Goal: Task Accomplishment & Management: Complete application form

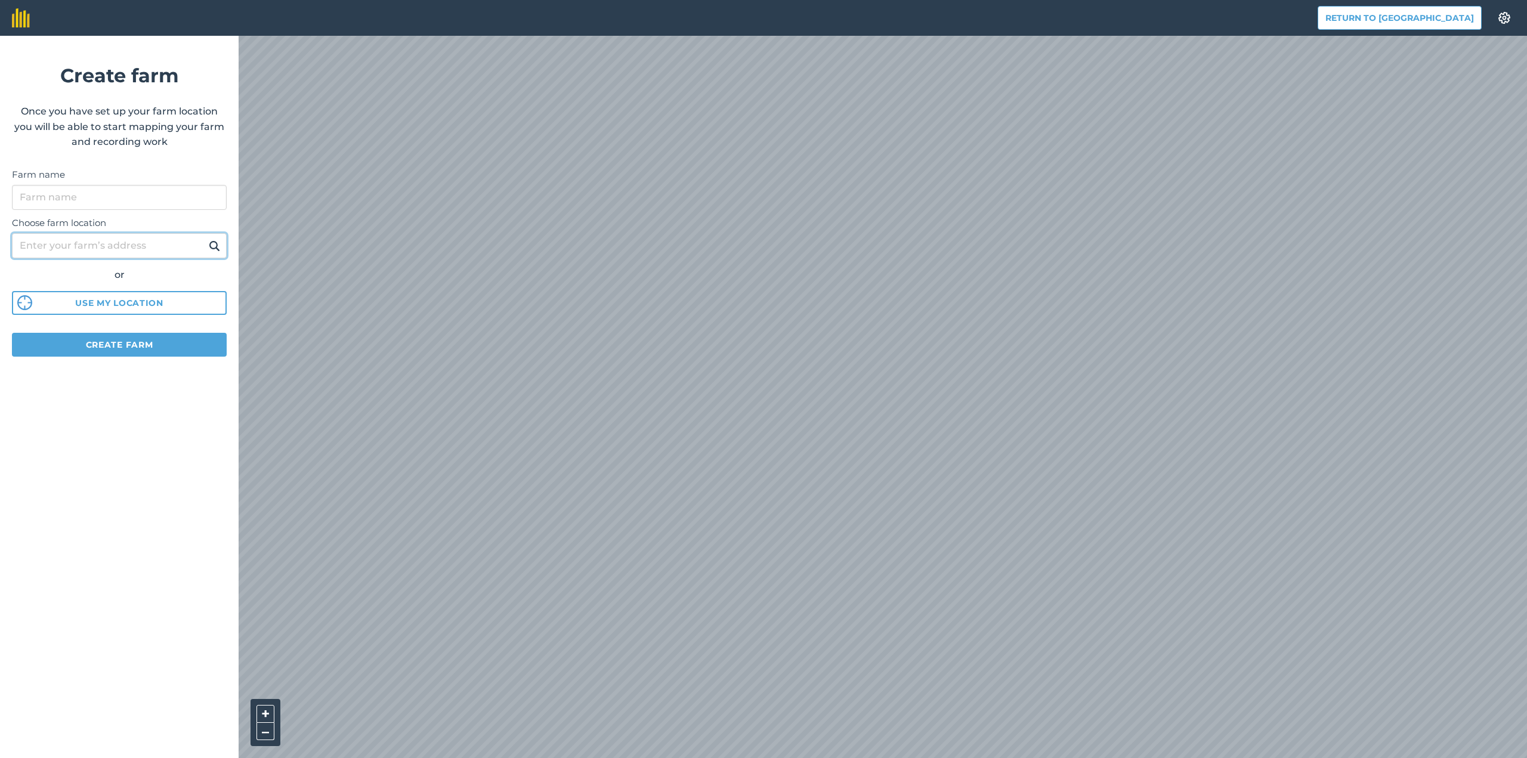
click at [89, 245] on input "Choose farm location" at bounding box center [119, 245] width 215 height 25
type input "rickstücken"
click at [135, 304] on button "Use my location" at bounding box center [119, 303] width 215 height 24
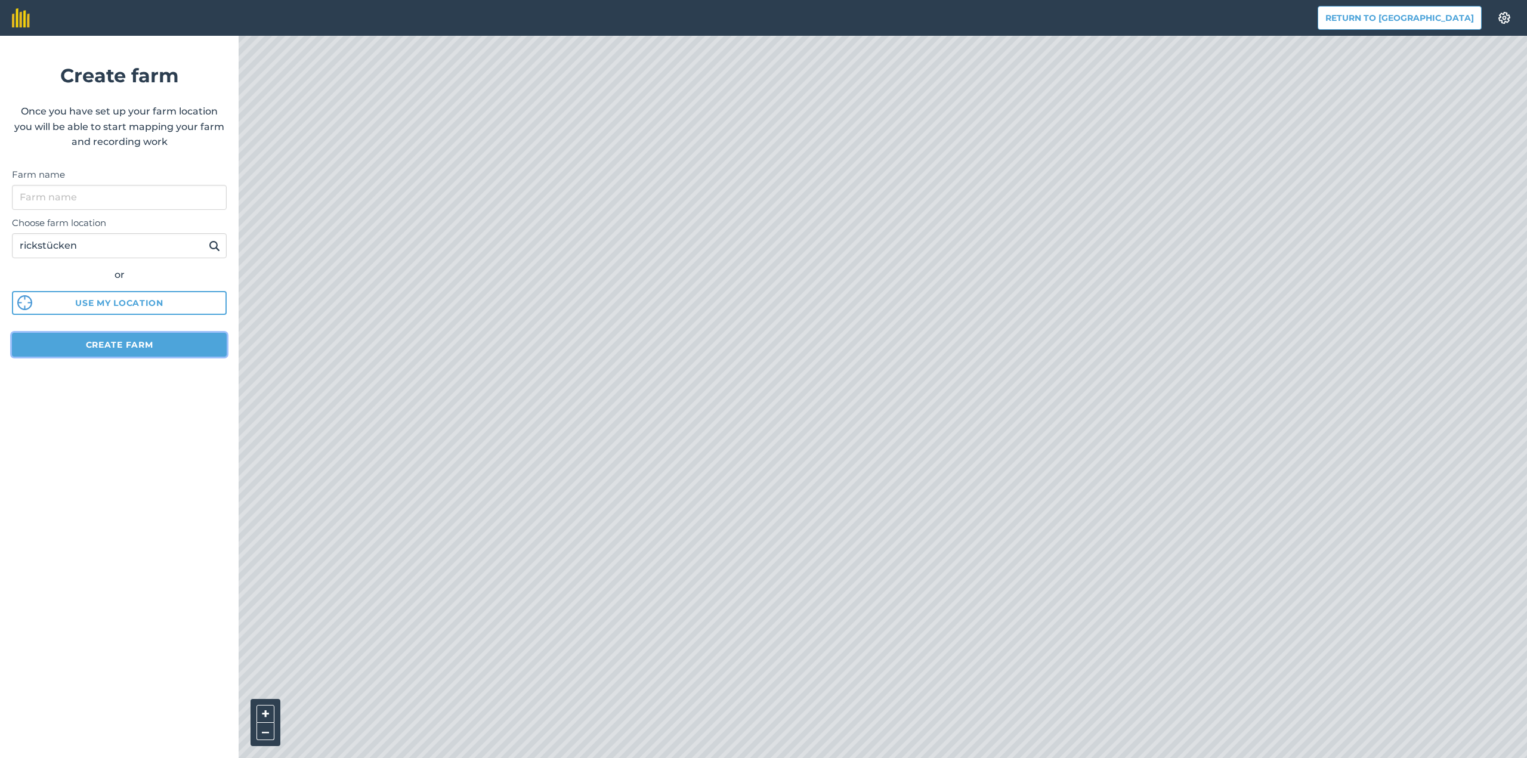
click at [175, 349] on button "Create farm" at bounding box center [119, 345] width 215 height 24
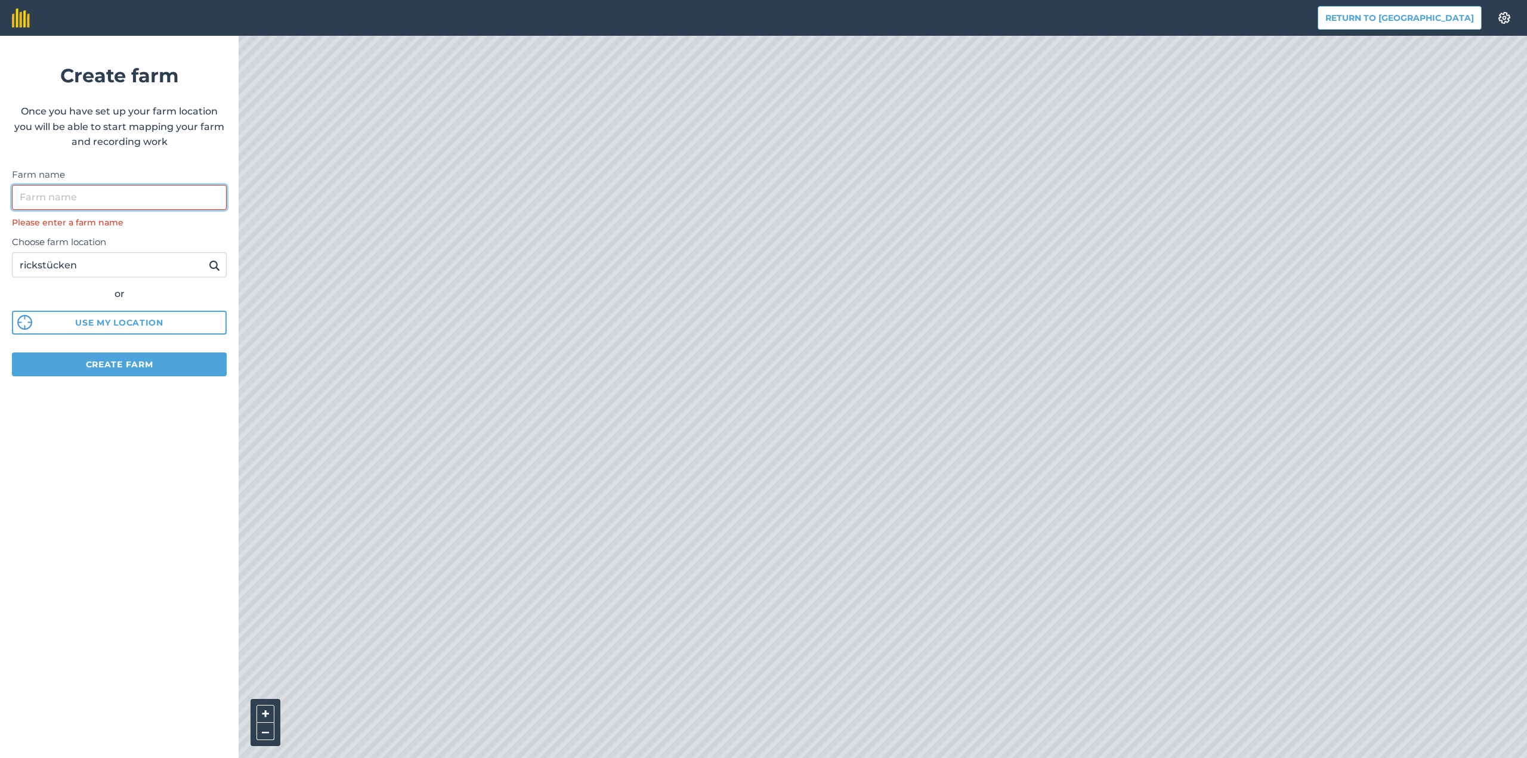
click at [165, 202] on input "Farm name" at bounding box center [119, 197] width 215 height 25
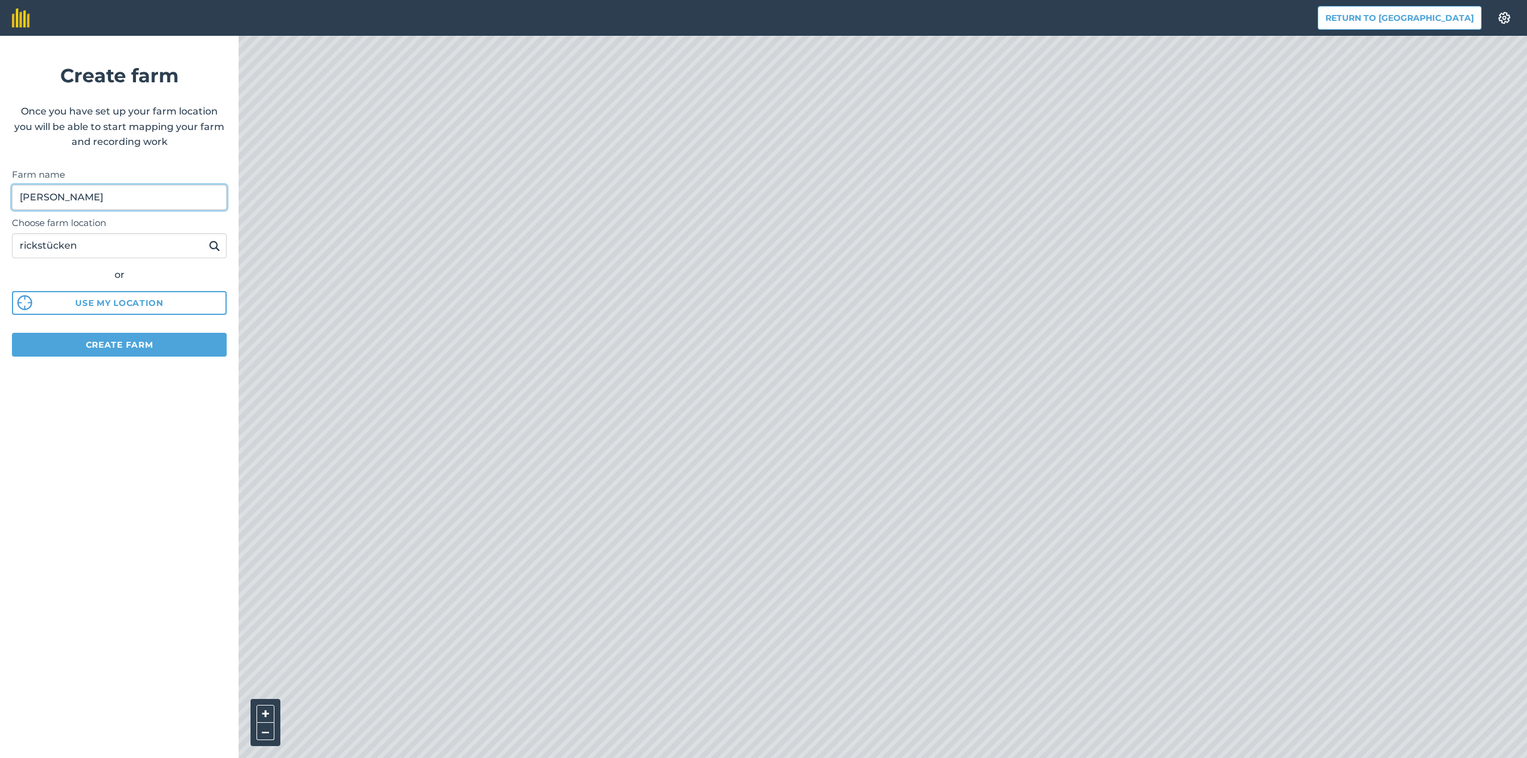
type input "[PERSON_NAME]"
click at [164, 339] on button "Create farm" at bounding box center [119, 345] width 215 height 24
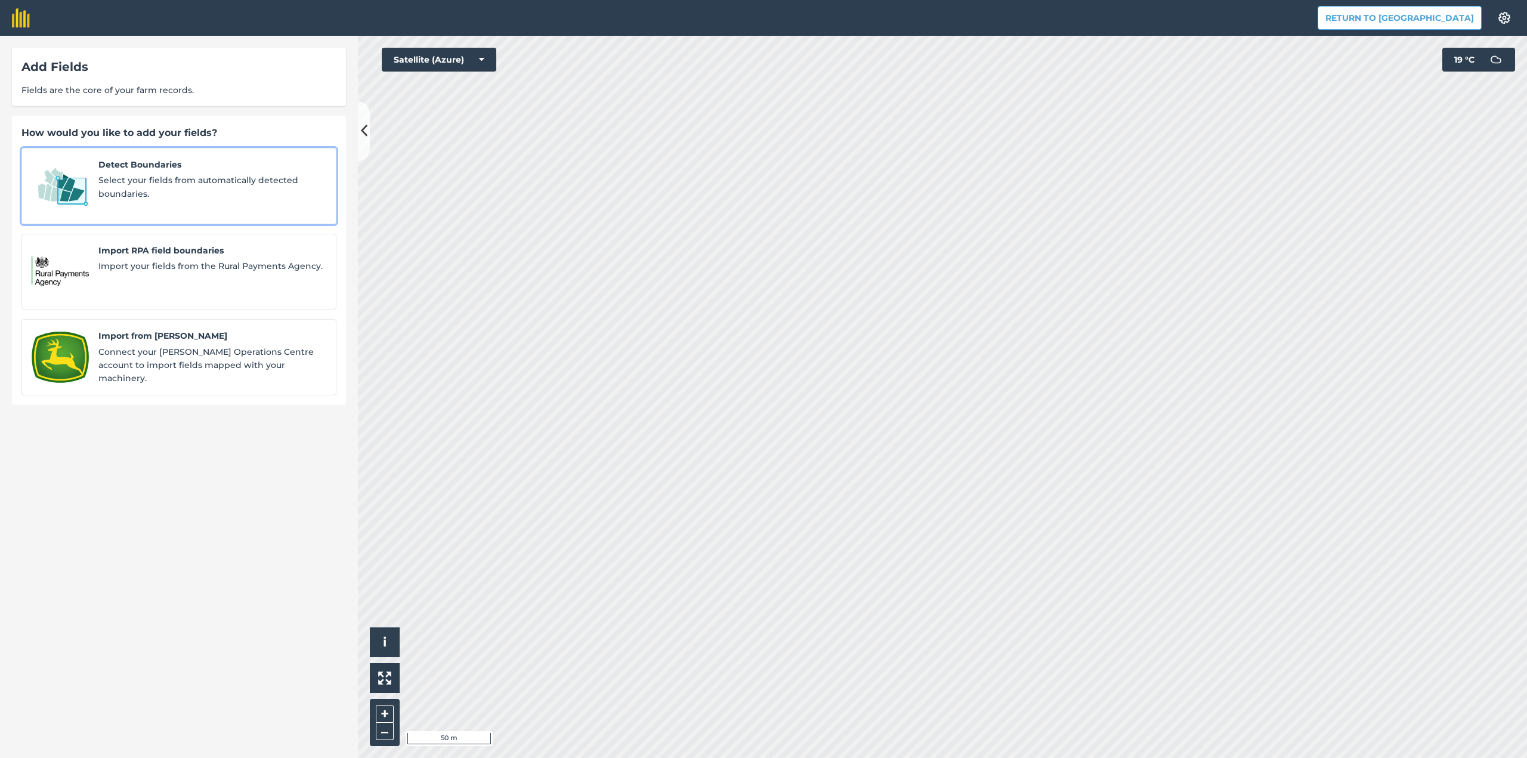
click at [218, 194] on span "Select your fields from automatically detected boundaries." at bounding box center [212, 187] width 228 height 27
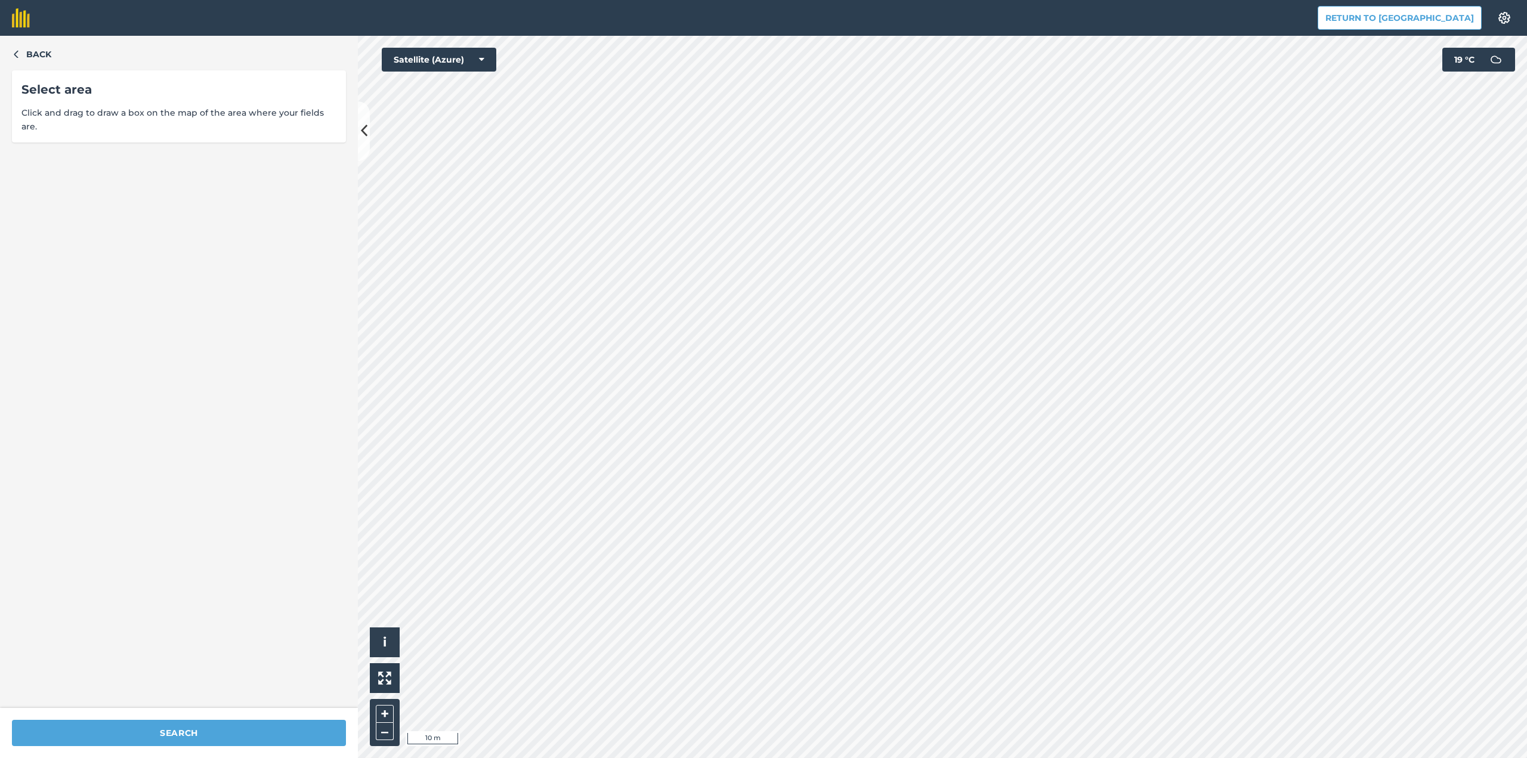
click at [20, 46] on div "Back Select area Click and drag to draw a box on the map of the area where your…" at bounding box center [179, 372] width 358 height 672
click at [21, 51] on button "Back" at bounding box center [31, 54] width 39 height 13
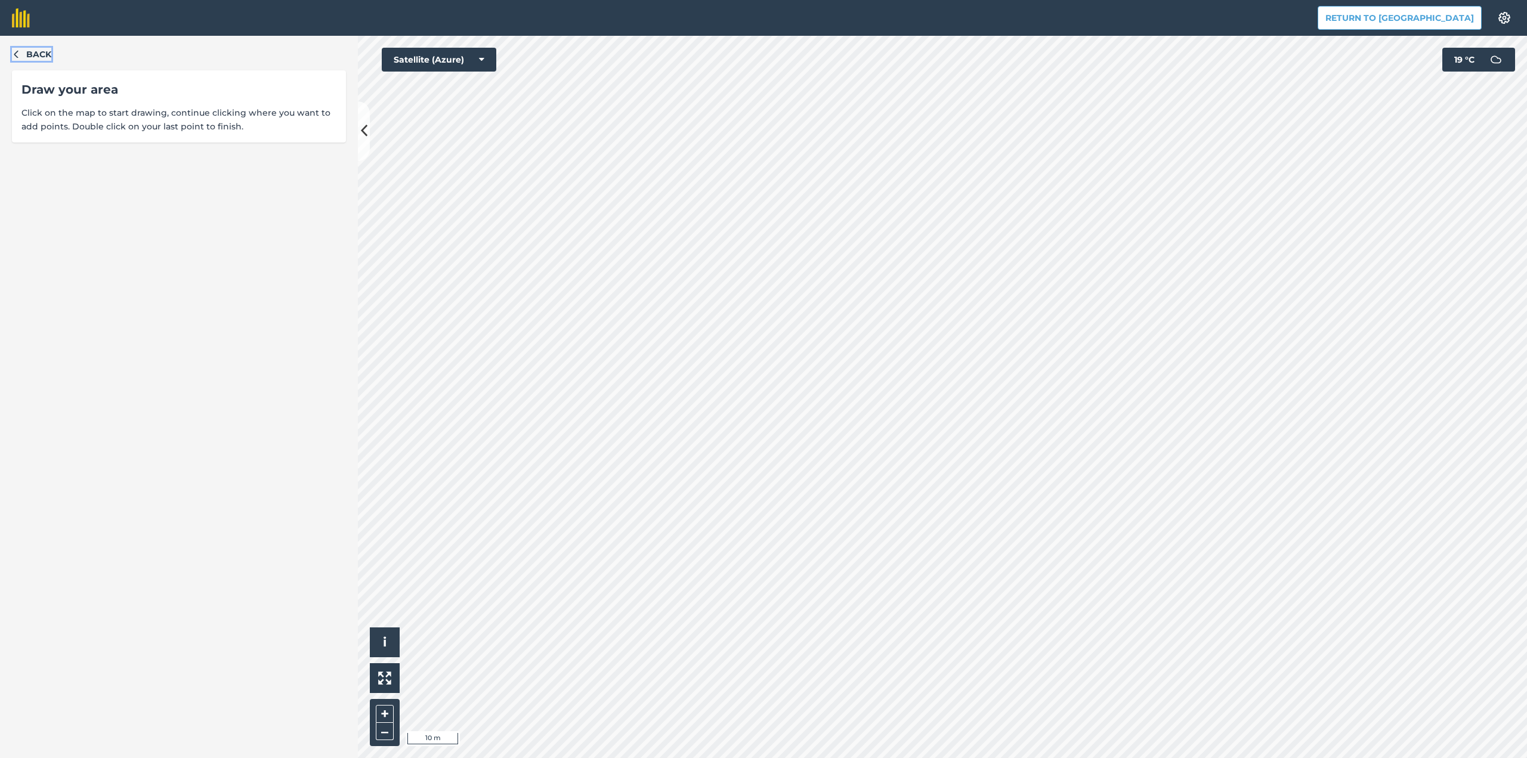
click at [35, 52] on span "Back" at bounding box center [38, 54] width 25 height 13
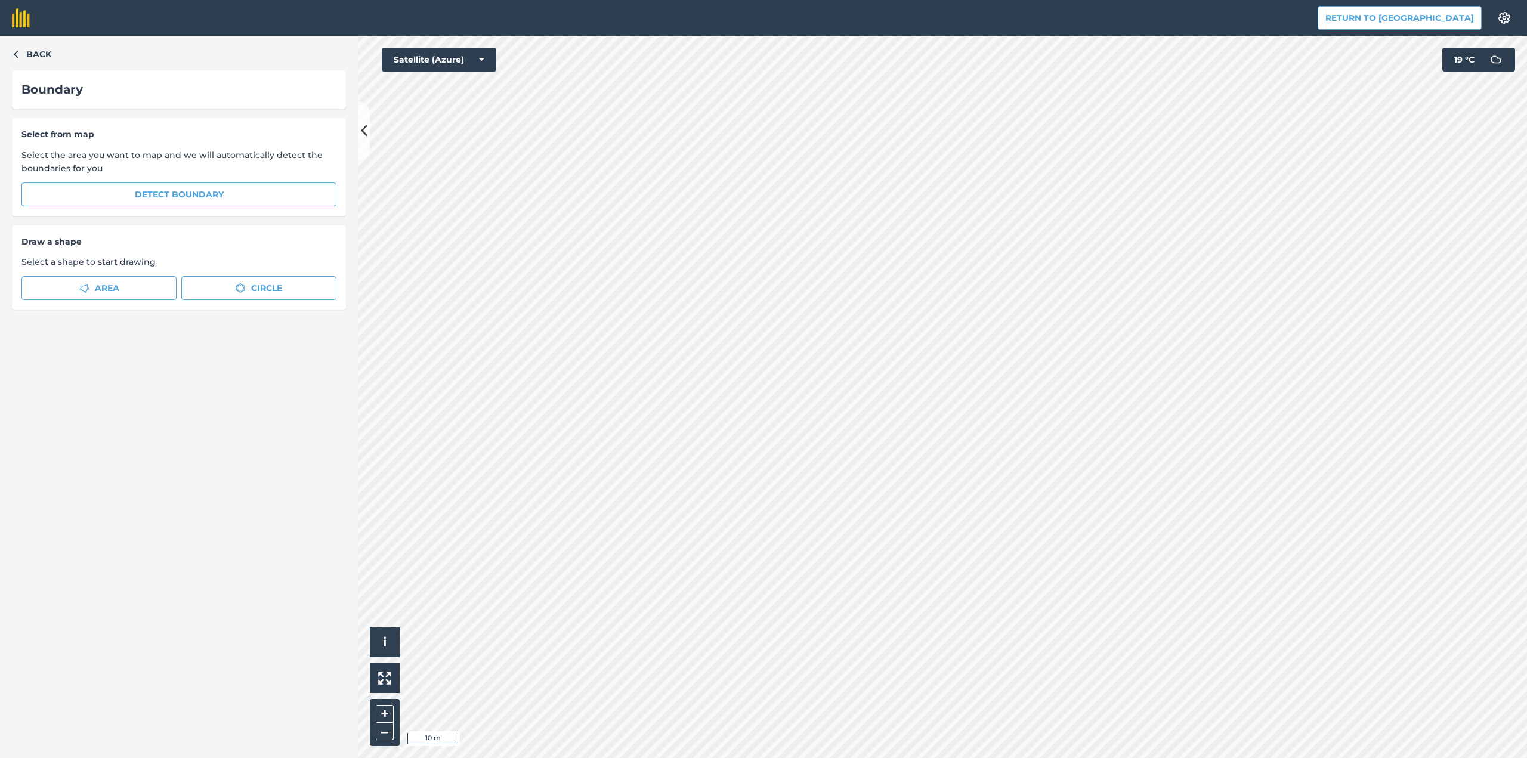
click at [65, 141] on div "Select from map Select the area you want to map and we will automatically detec…" at bounding box center [179, 167] width 334 height 98
click at [1411, 20] on button "Return to [GEOGRAPHIC_DATA]" at bounding box center [1399, 18] width 164 height 24
click at [1434, 15] on button "Return to [GEOGRAPHIC_DATA]" at bounding box center [1399, 18] width 164 height 24
